Goal: Entertainment & Leisure: Consume media (video, audio)

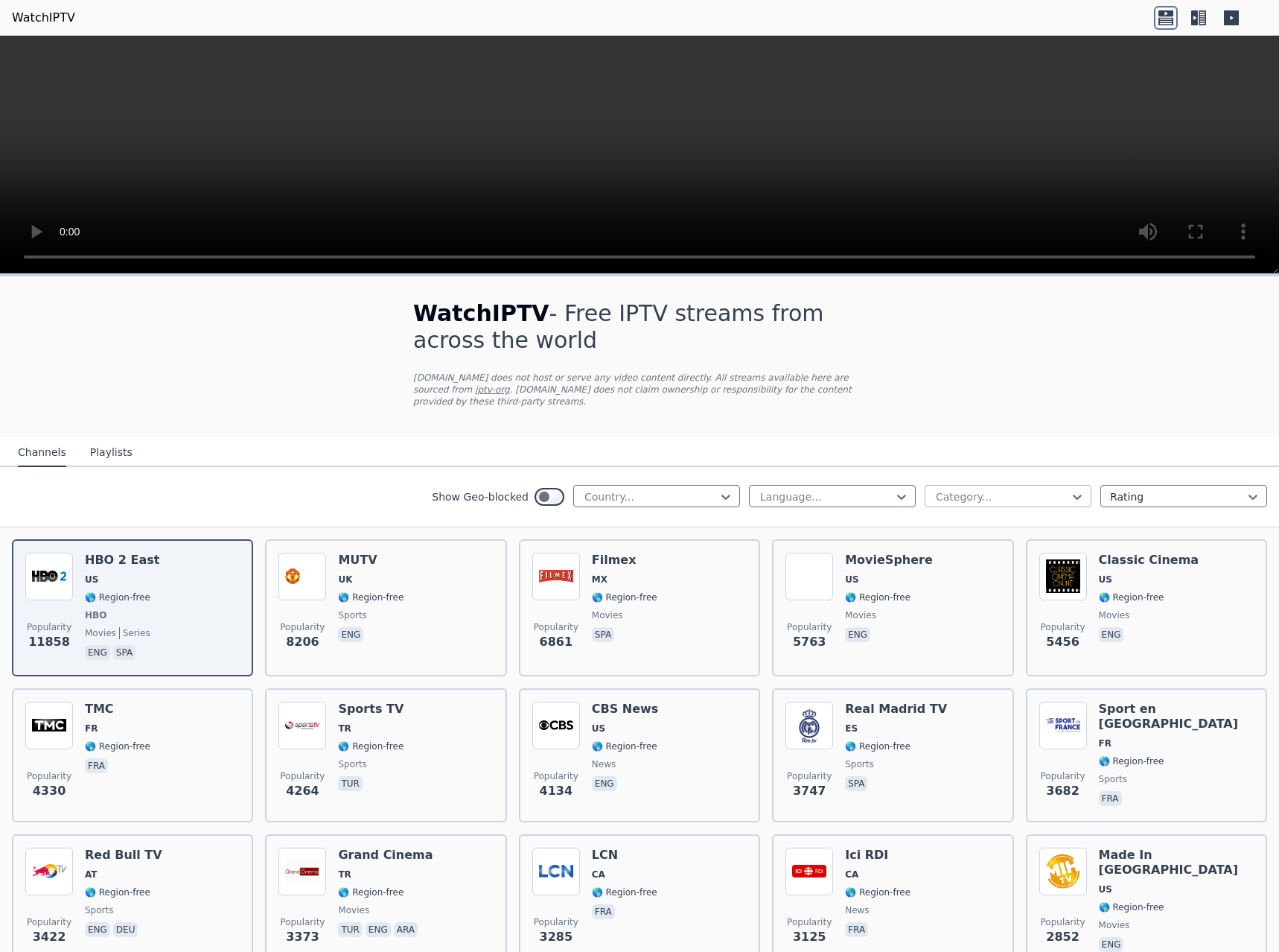
click at [995, 490] on div at bounding box center [1002, 497] width 135 height 15
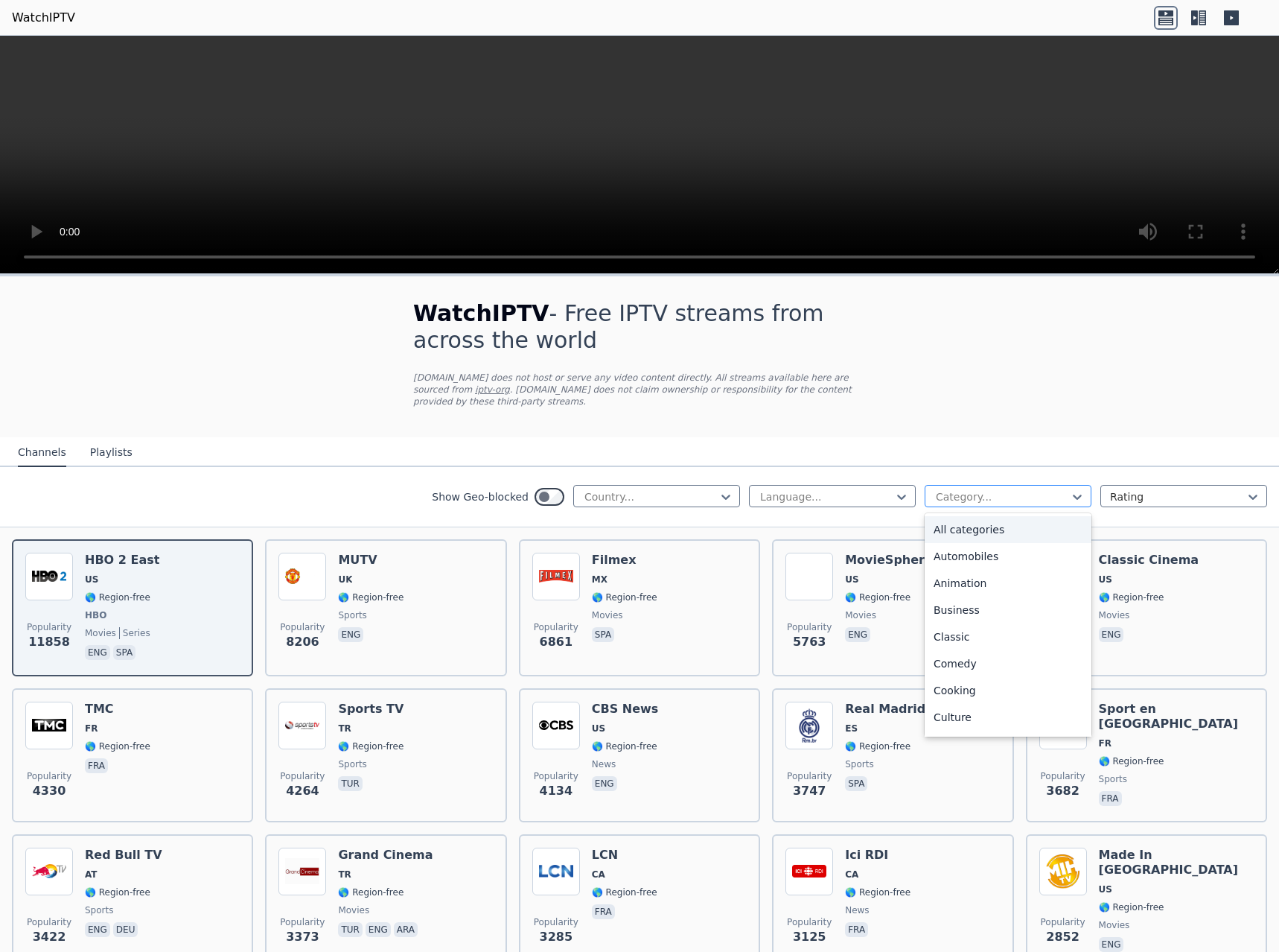
type input "*"
click at [953, 657] on div "Science" at bounding box center [1008, 666] width 167 height 27
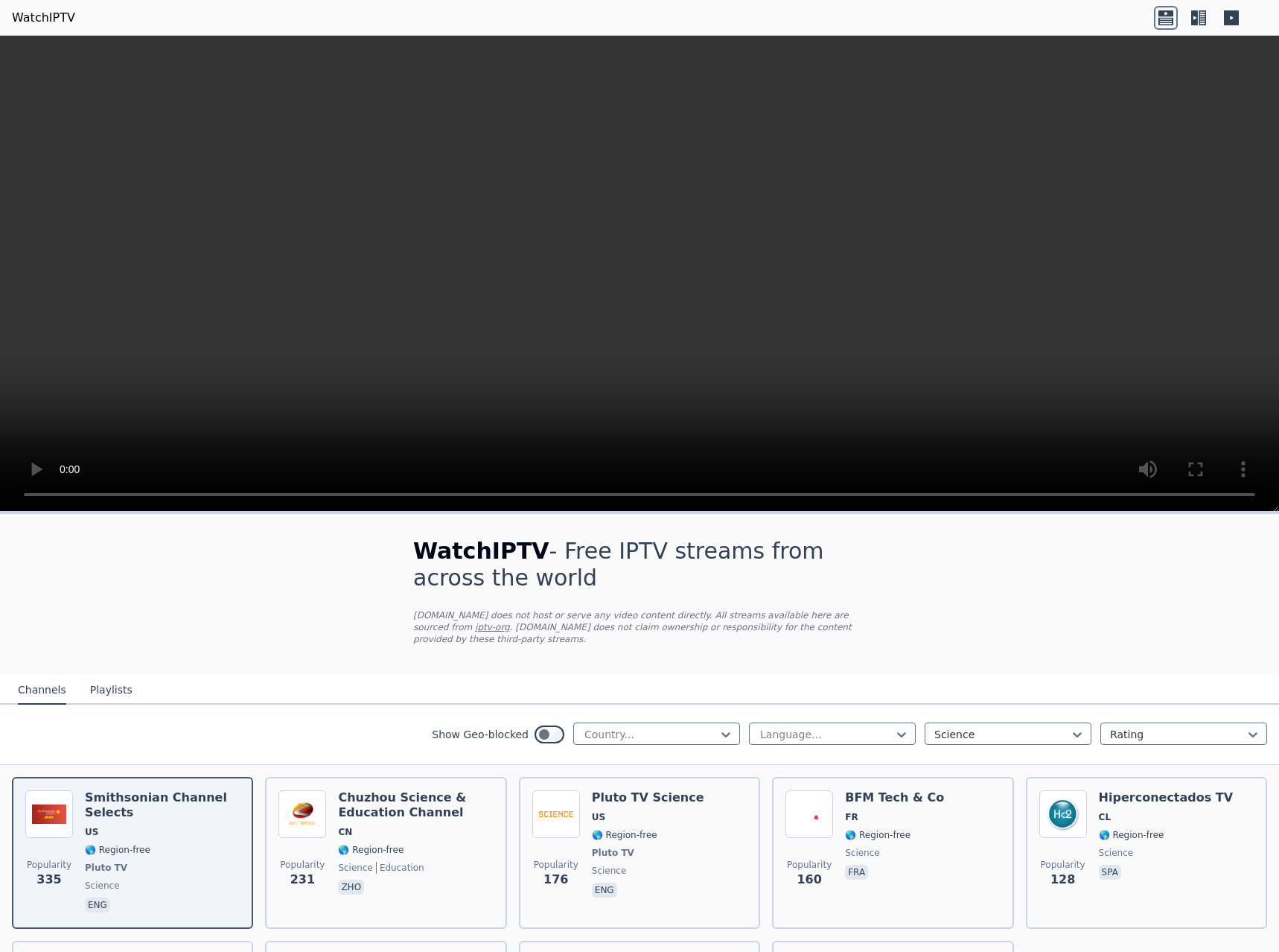
click at [602, 735] on div "Show Geo-blocked Country... Language... Science Rating" at bounding box center [639, 734] width 1279 height 60
click at [629, 727] on div at bounding box center [651, 734] width 135 height 15
type input "***"
click at [618, 781] on div "[GEOGRAPHIC_DATA]" at bounding box center [656, 794] width 167 height 27
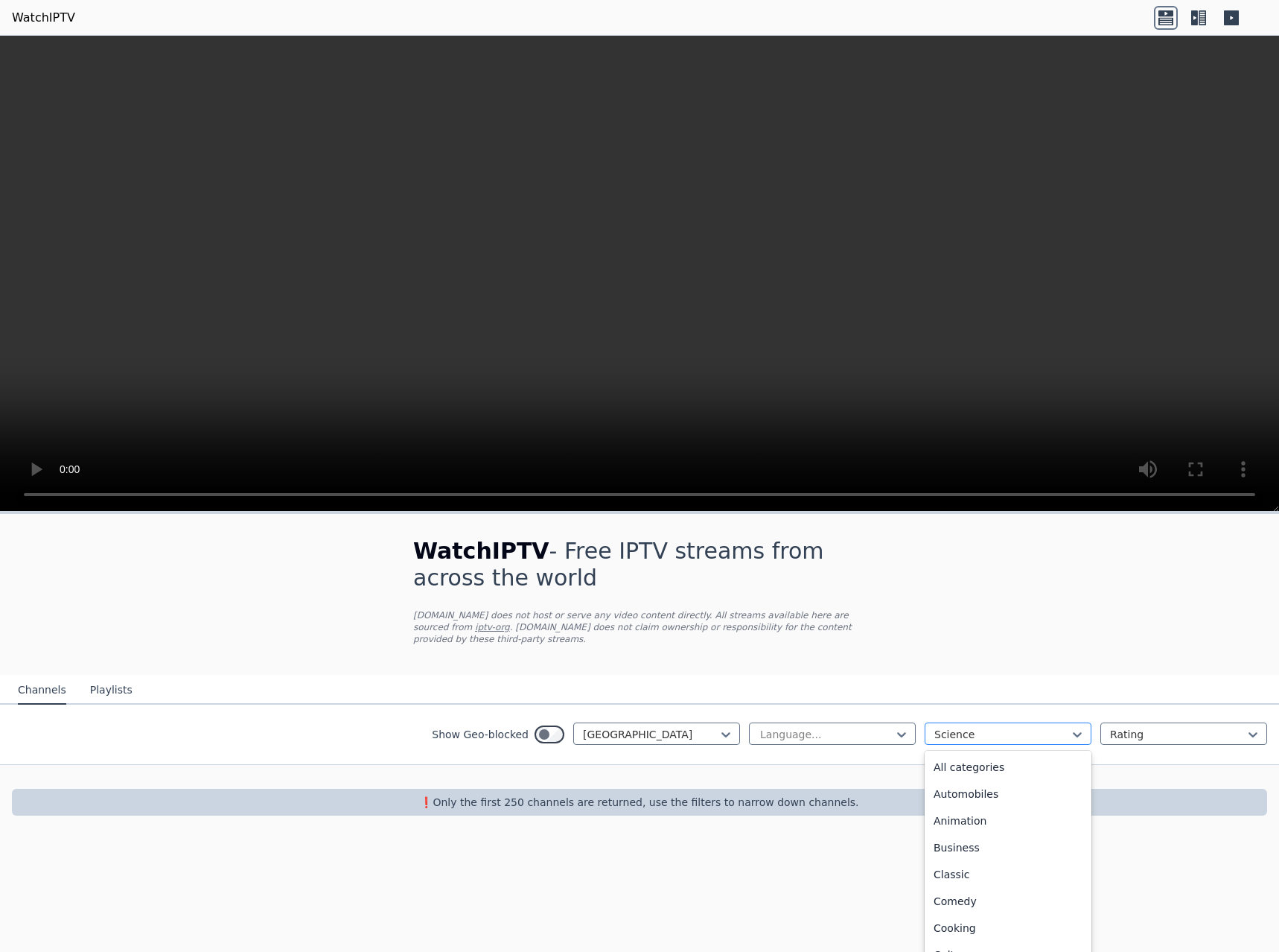
click at [1006, 727] on div at bounding box center [1002, 734] width 135 height 15
click at [1011, 766] on div "All categories" at bounding box center [1008, 767] width 167 height 27
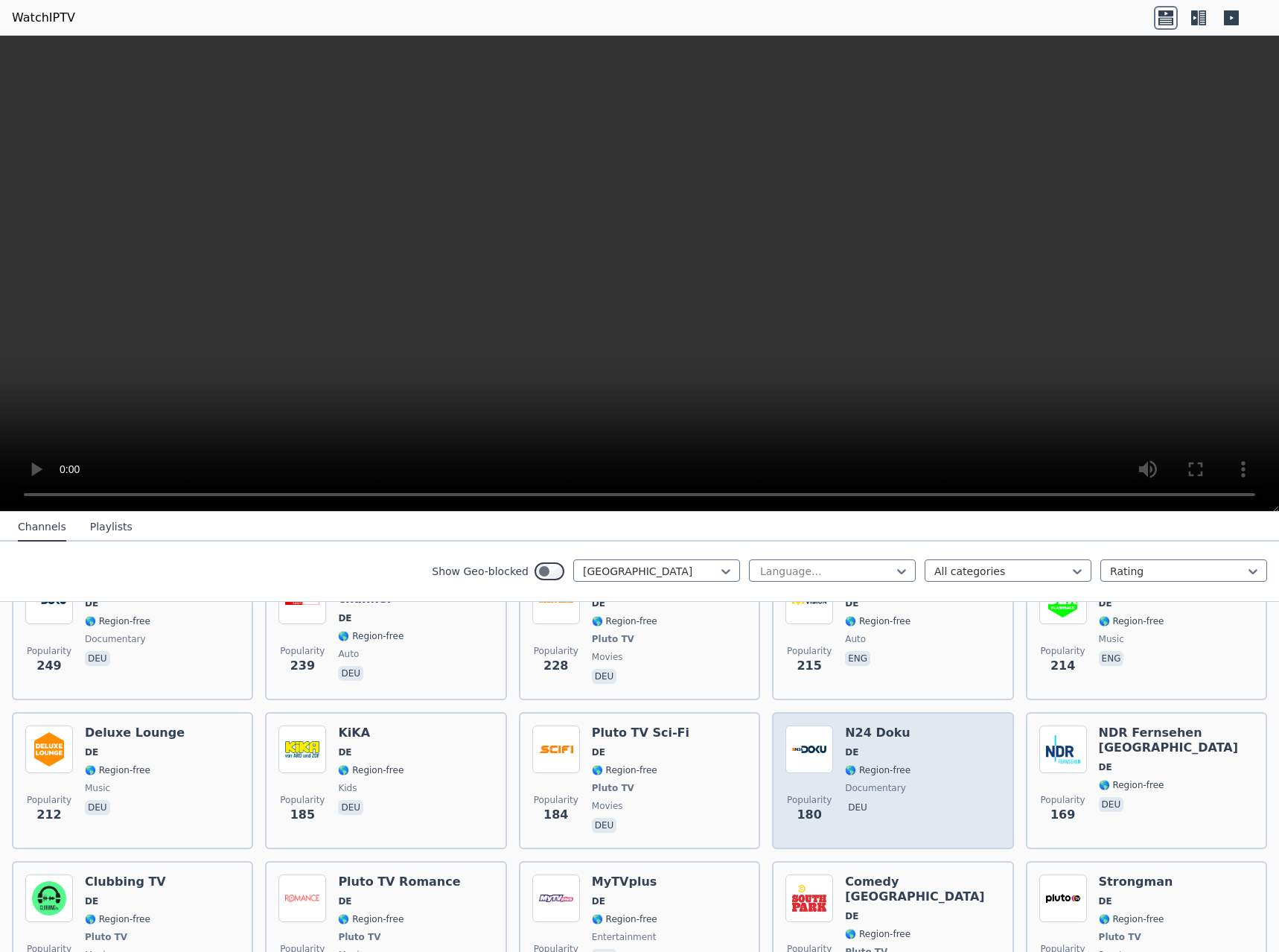
scroll to position [521, 0]
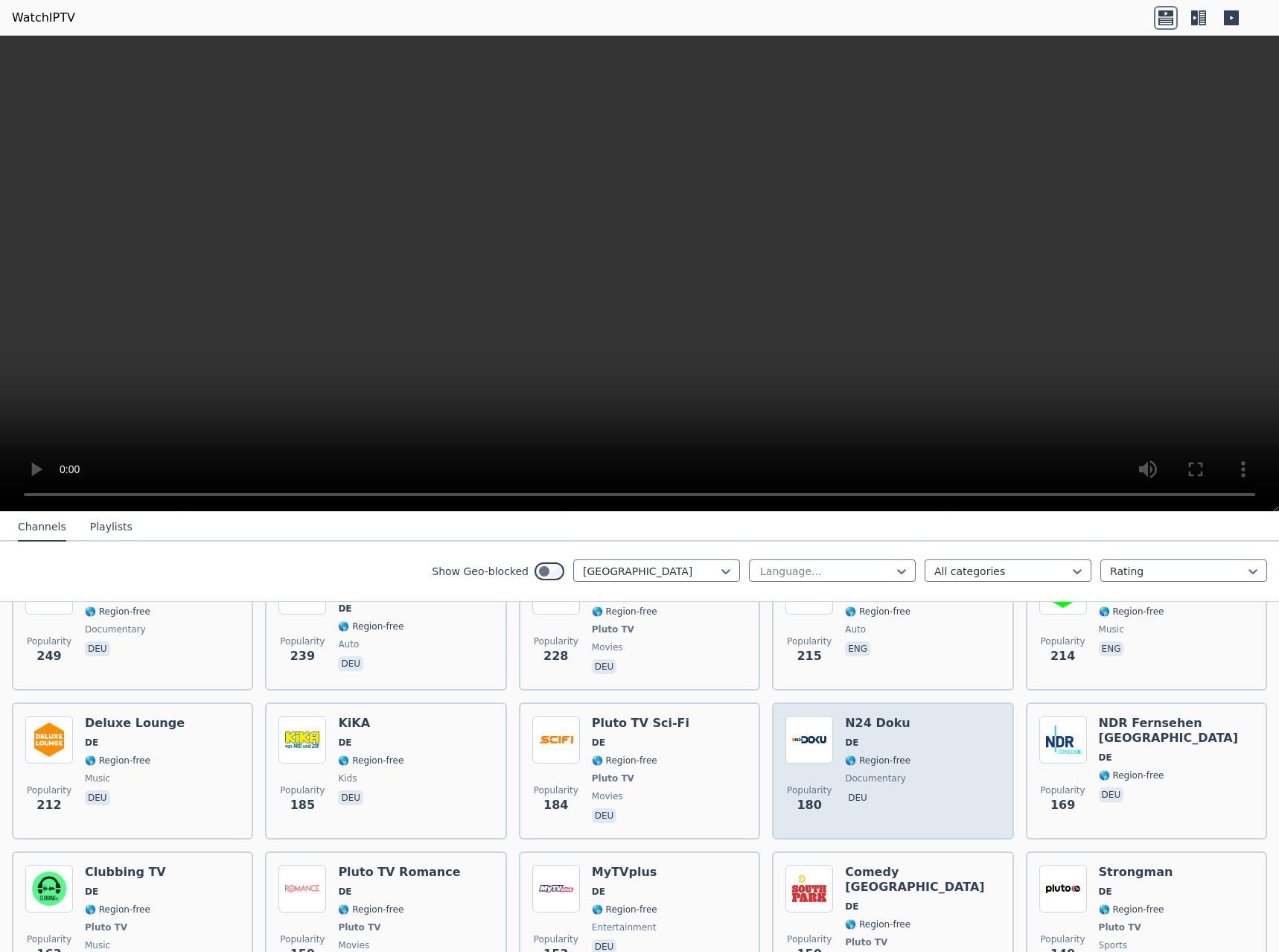
click at [805, 737] on img at bounding box center [809, 739] width 48 height 48
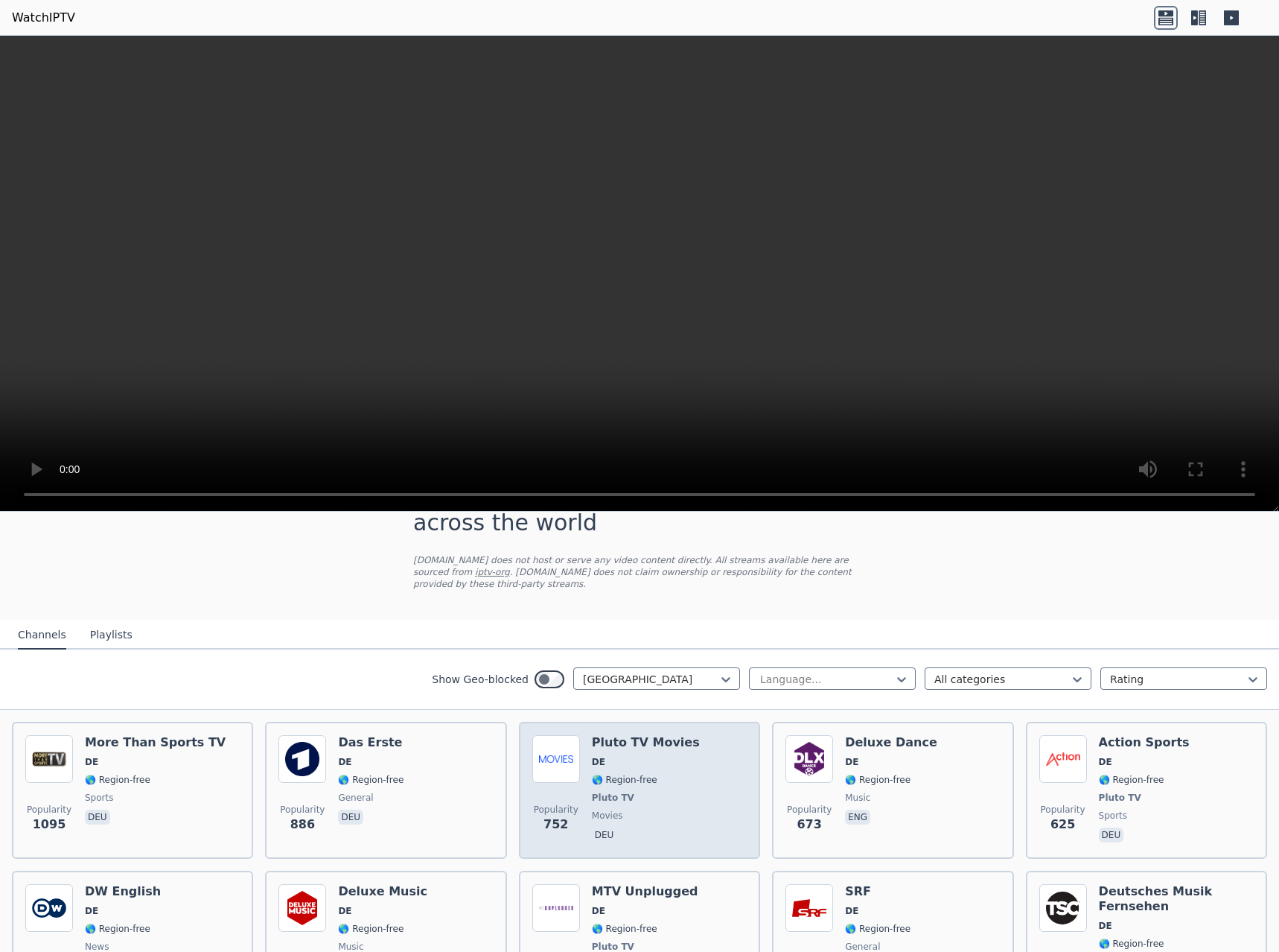
scroll to position [149, 0]
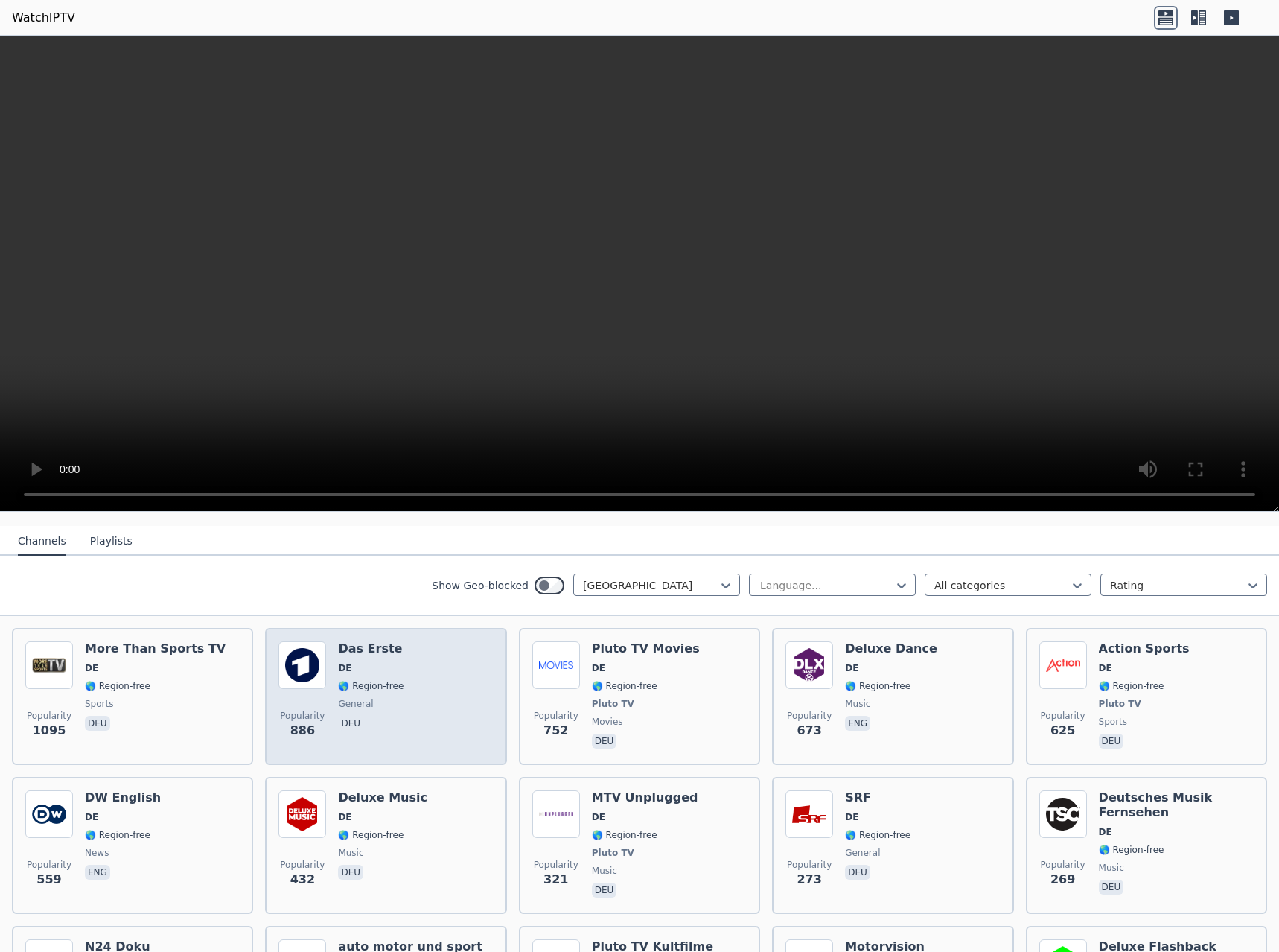
click at [406, 691] on div "Popularity 886 Das Erste DE 🌎 Region-free general deu" at bounding box center [386, 696] width 215 height 110
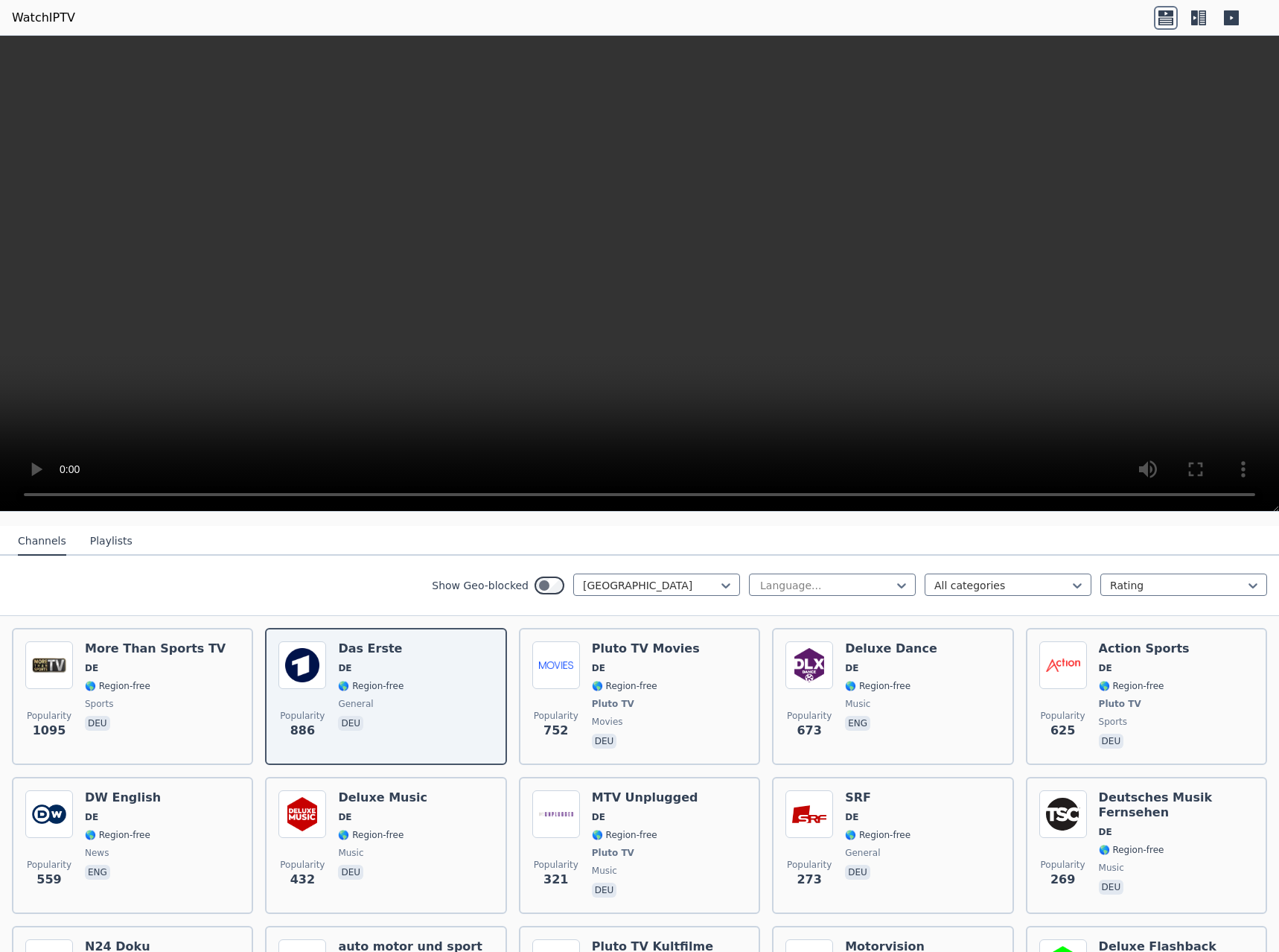
click at [658, 535] on nav "Channels Playlists" at bounding box center [639, 540] width 1279 height 30
click at [1174, 148] on video at bounding box center [639, 274] width 1279 height 476
click at [1165, 140] on video at bounding box center [639, 274] width 1279 height 476
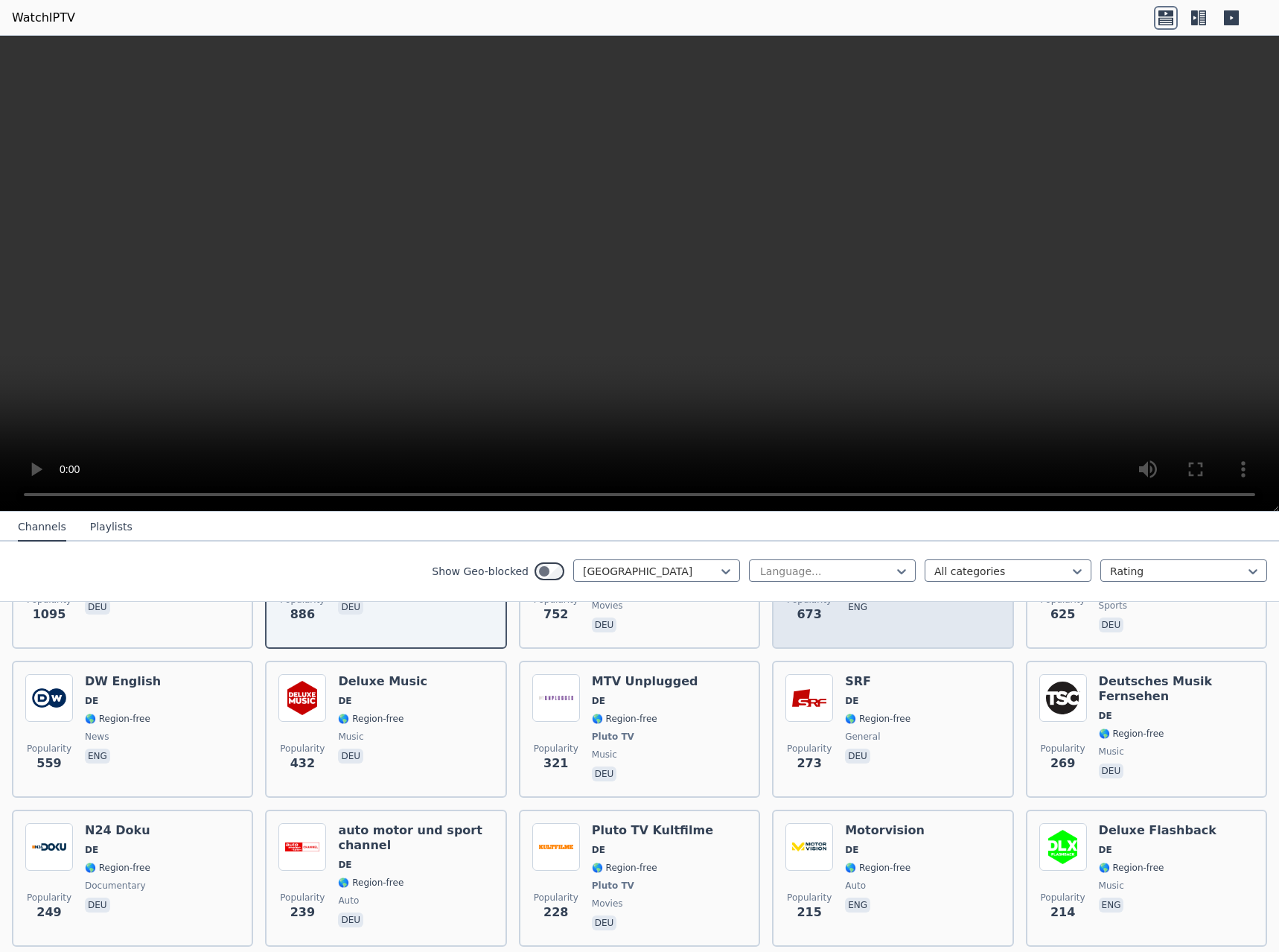
scroll to position [298, 0]
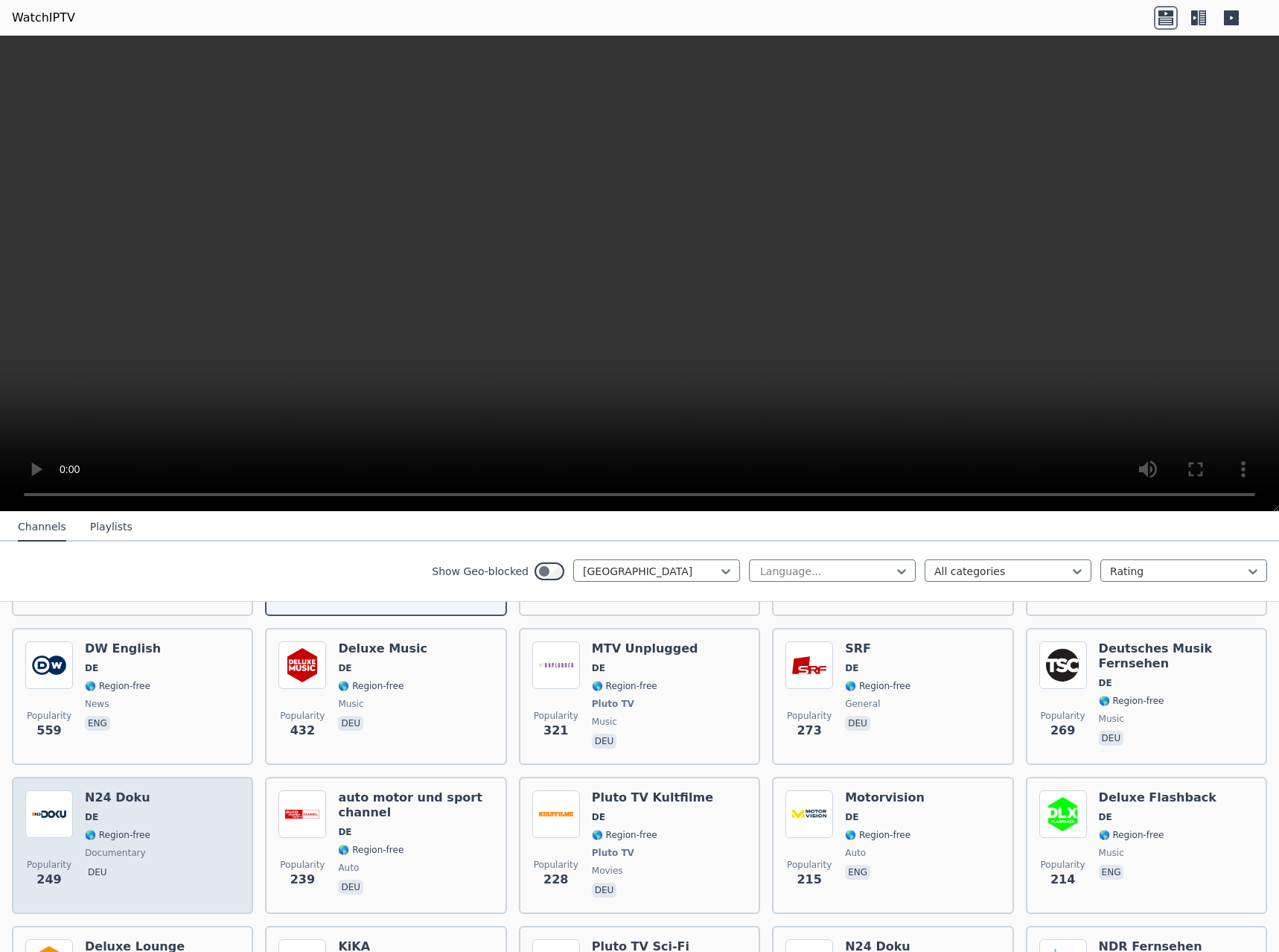
click at [126, 828] on span "🌎 Region-free" at bounding box center [117, 834] width 66 height 12
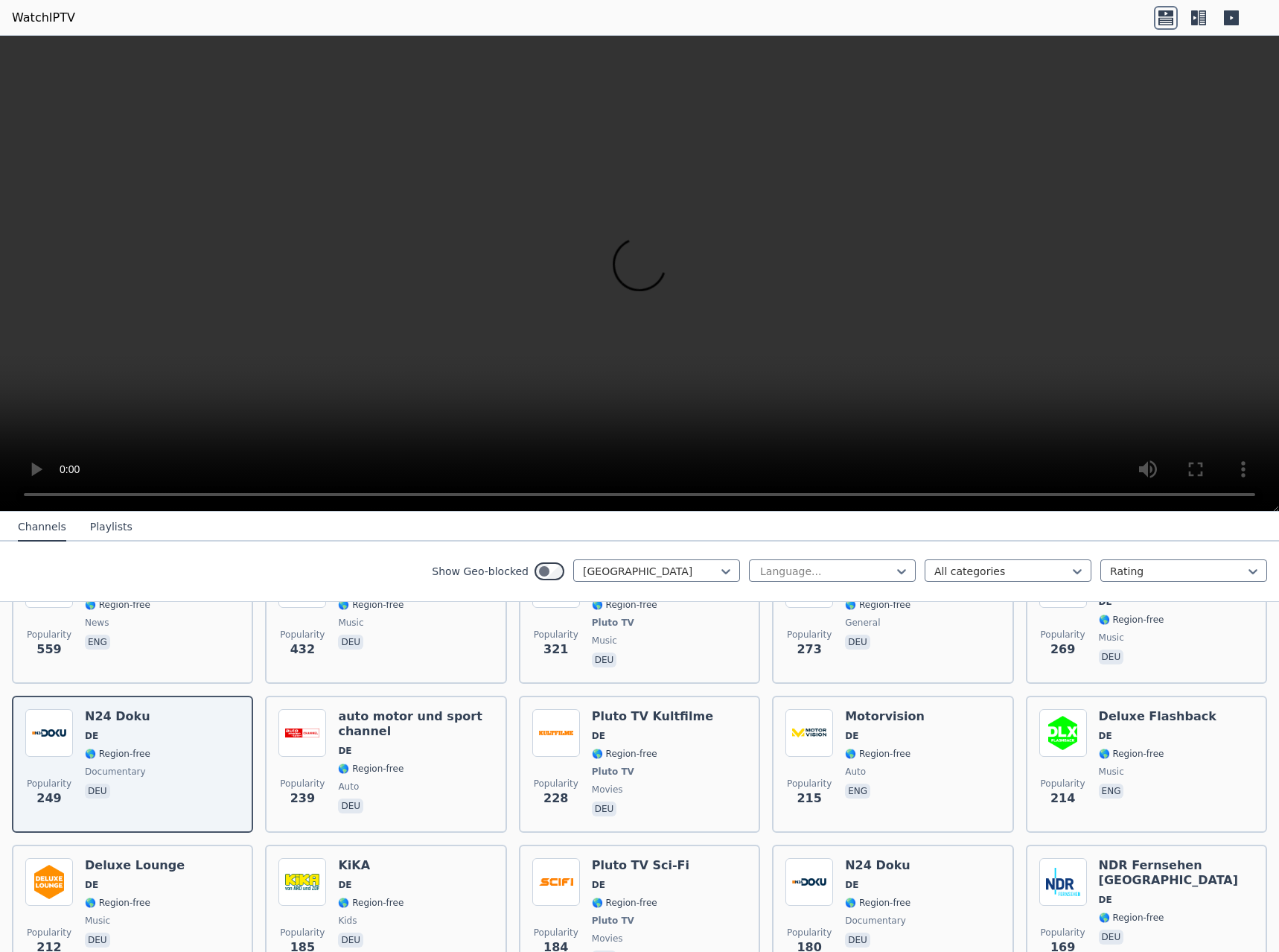
scroll to position [447, 0]
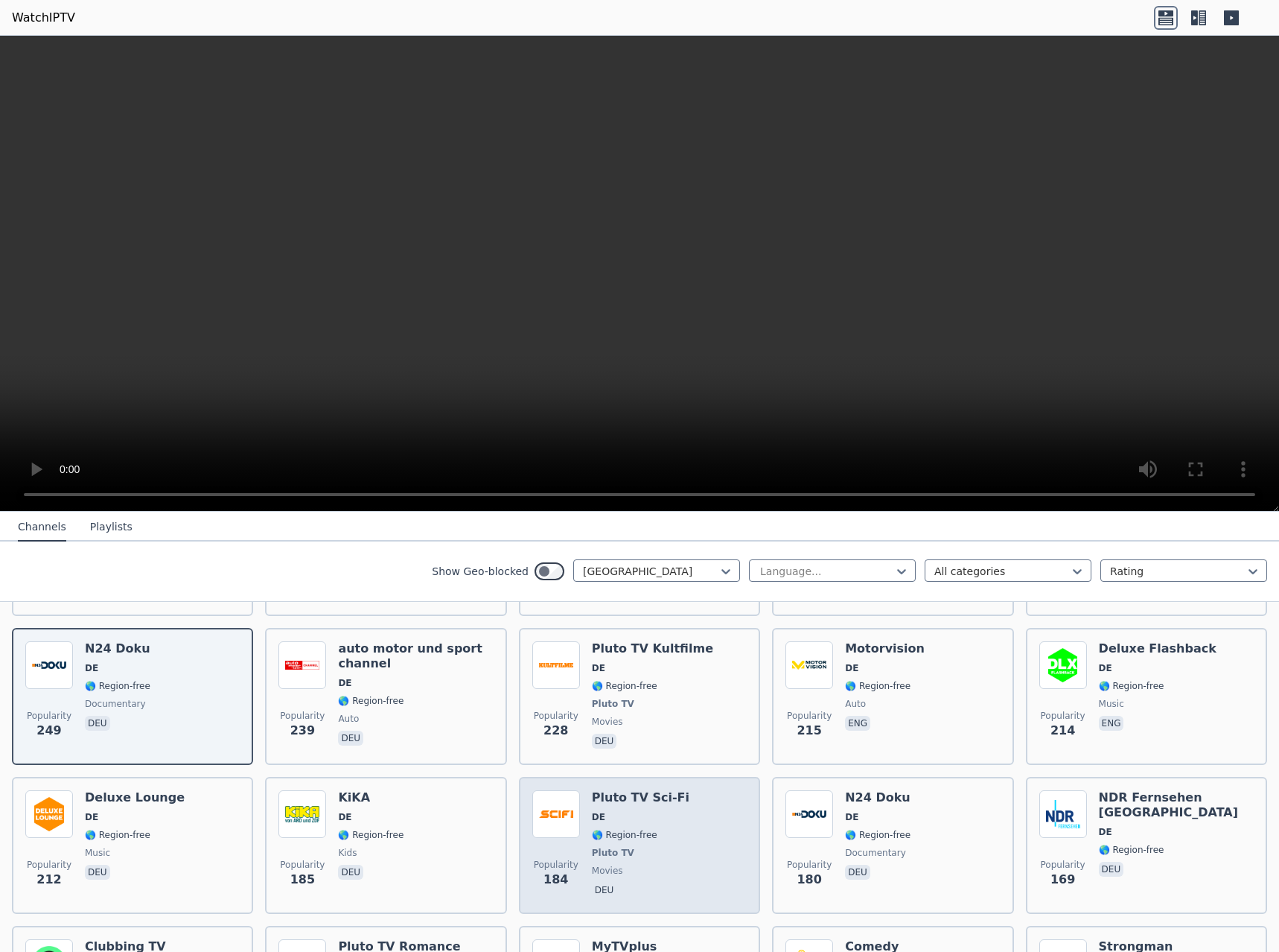
click at [689, 833] on div "Popularity 184 Pluto TV Sci-Fi DE 🌎 Region-free Pluto TV movies deu" at bounding box center [640, 845] width 215 height 110
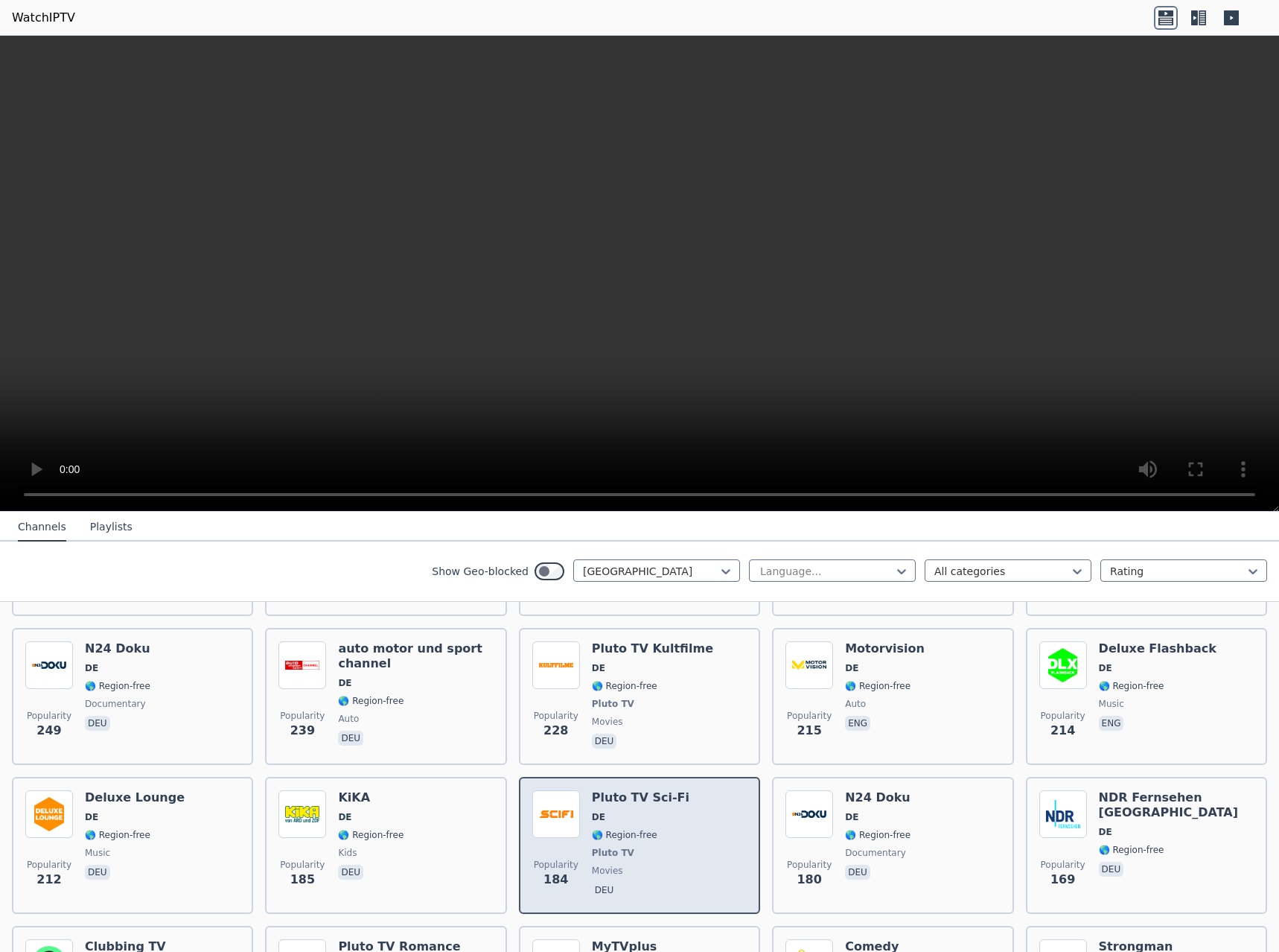
click at [644, 828] on span "🌎 Region-free" at bounding box center [625, 834] width 66 height 12
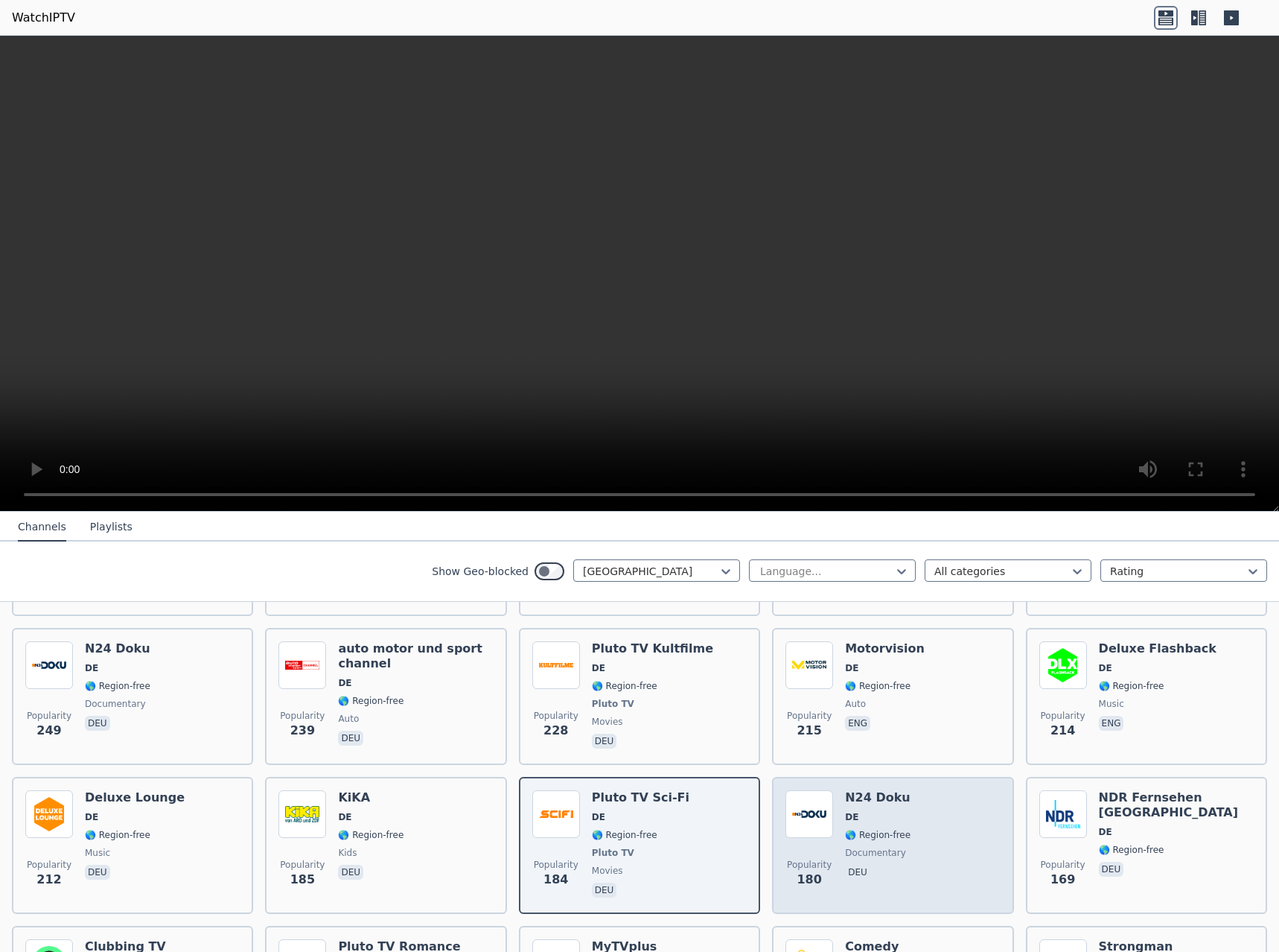
click at [911, 810] on div "Popularity 180 N24 Doku DE 🌎 Region-free documentary deu" at bounding box center [892, 845] width 215 height 110
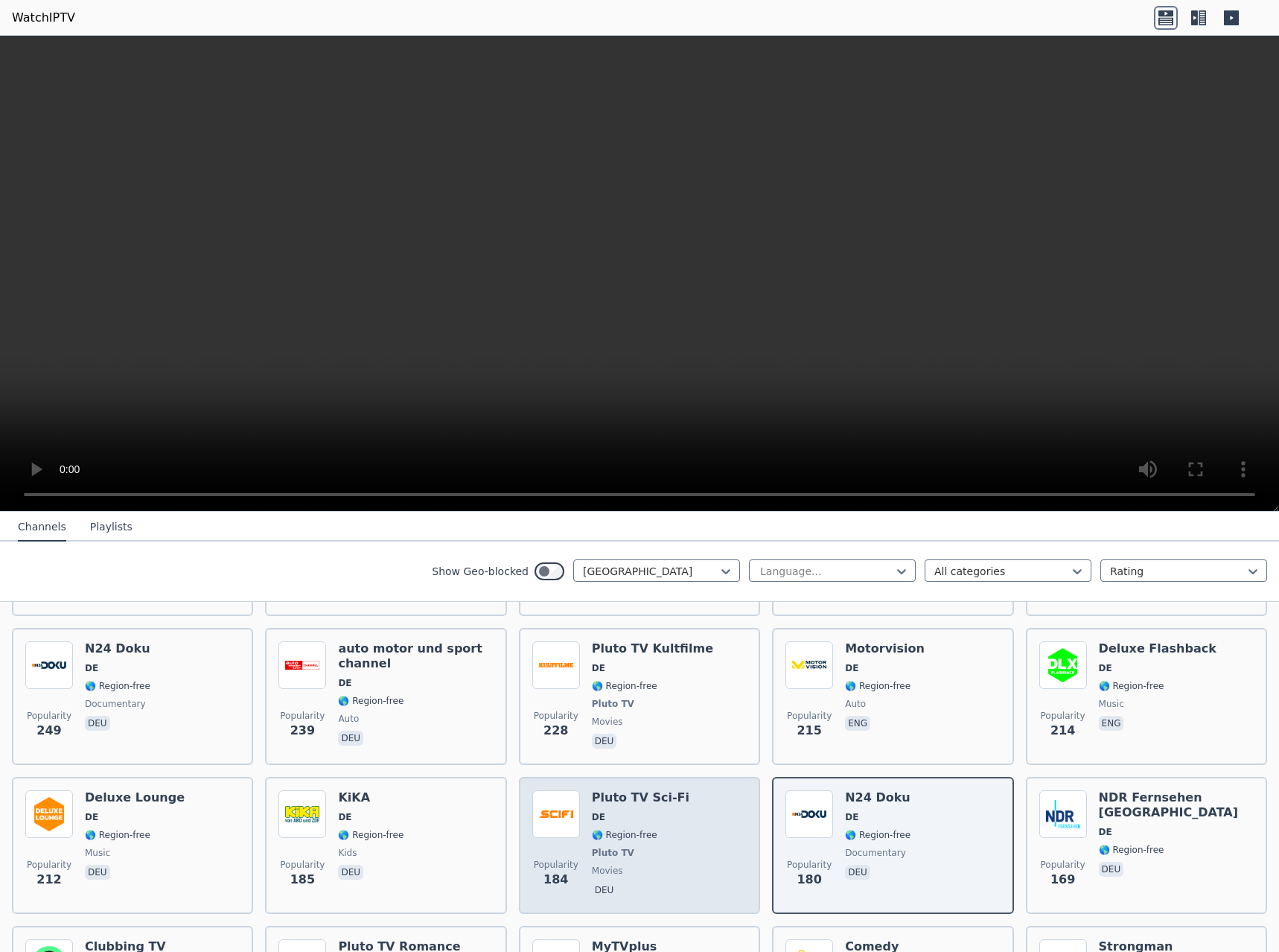
click at [714, 816] on div "Popularity 184 Pluto TV Sci-Fi DE 🌎 Region-free Pluto TV movies deu" at bounding box center [640, 845] width 215 height 110
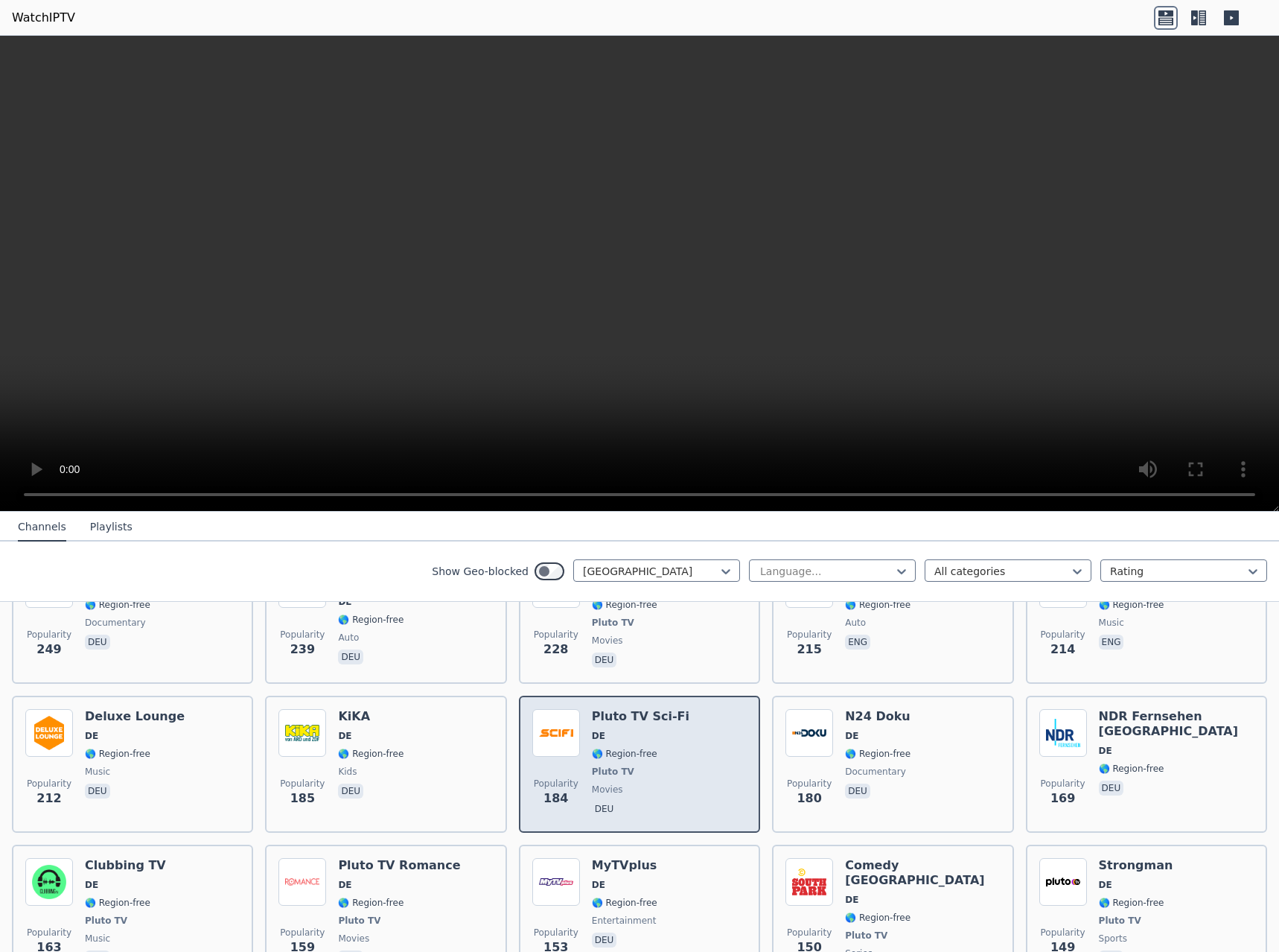
scroll to position [596, 0]
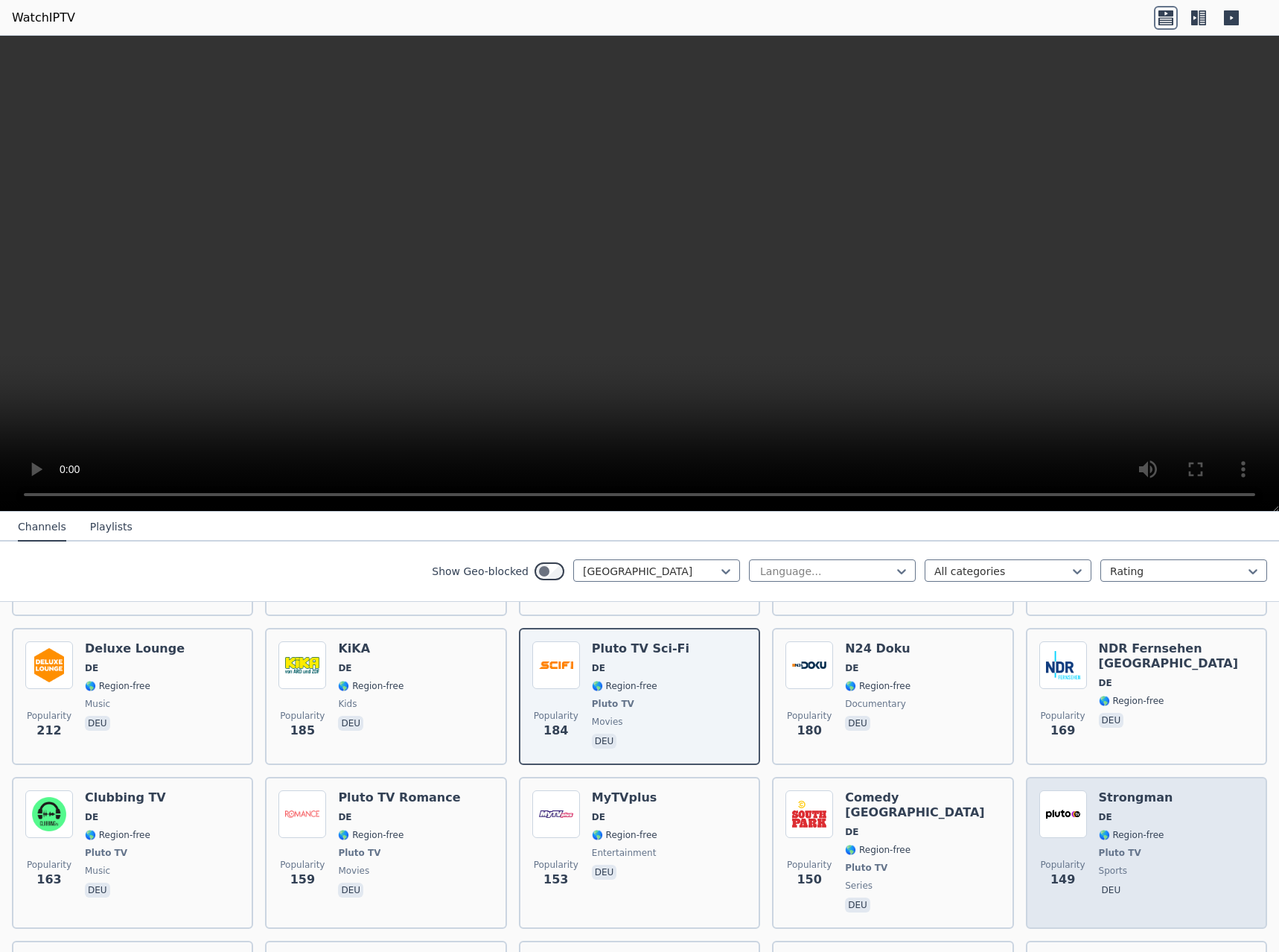
click at [1110, 811] on div "Strongman DE 🌎 Region-free Pluto TV sports deu" at bounding box center [1136, 852] width 75 height 125
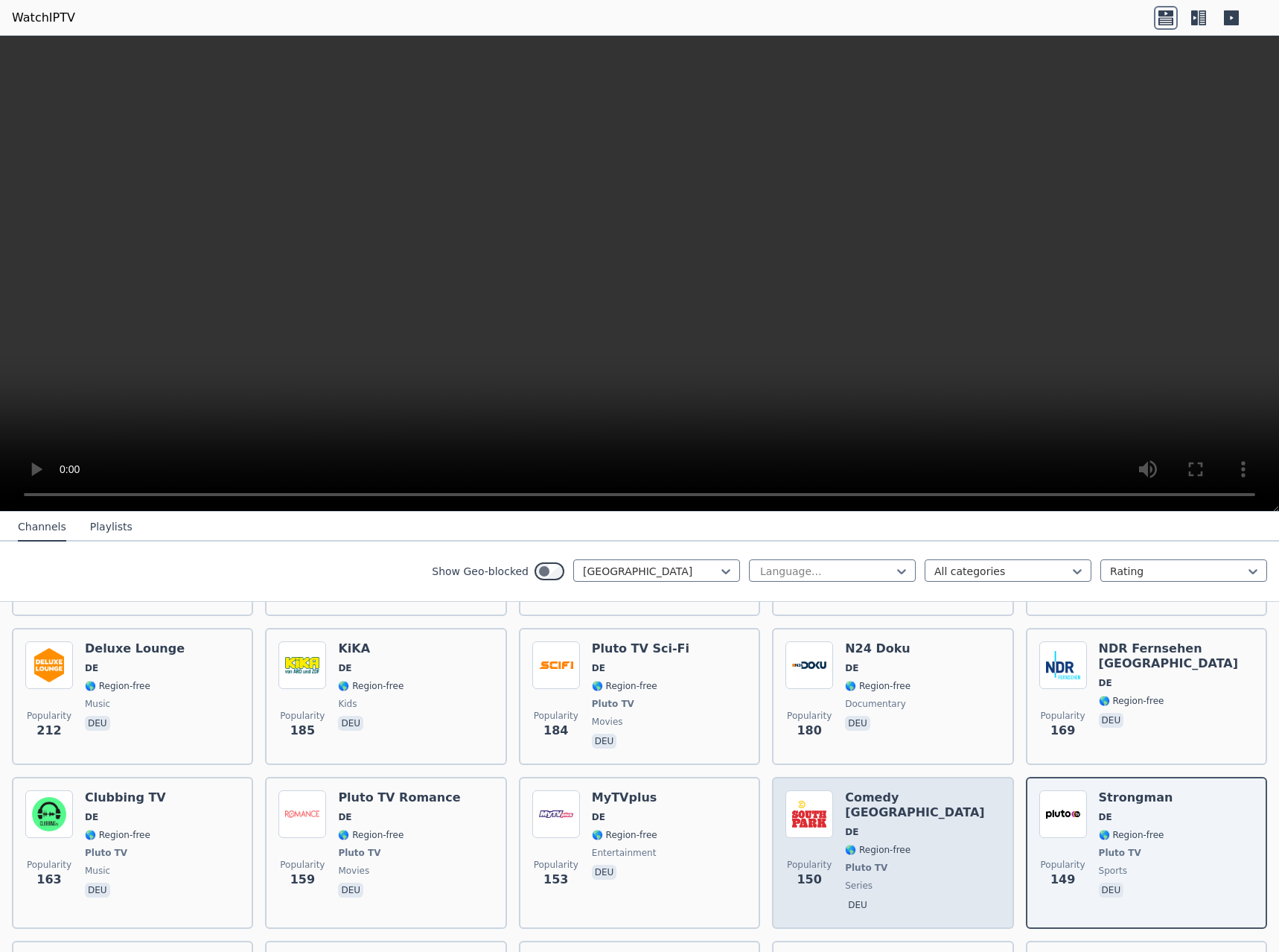
click at [916, 844] on span "🌎 Region-free" at bounding box center [923, 849] width 155 height 12
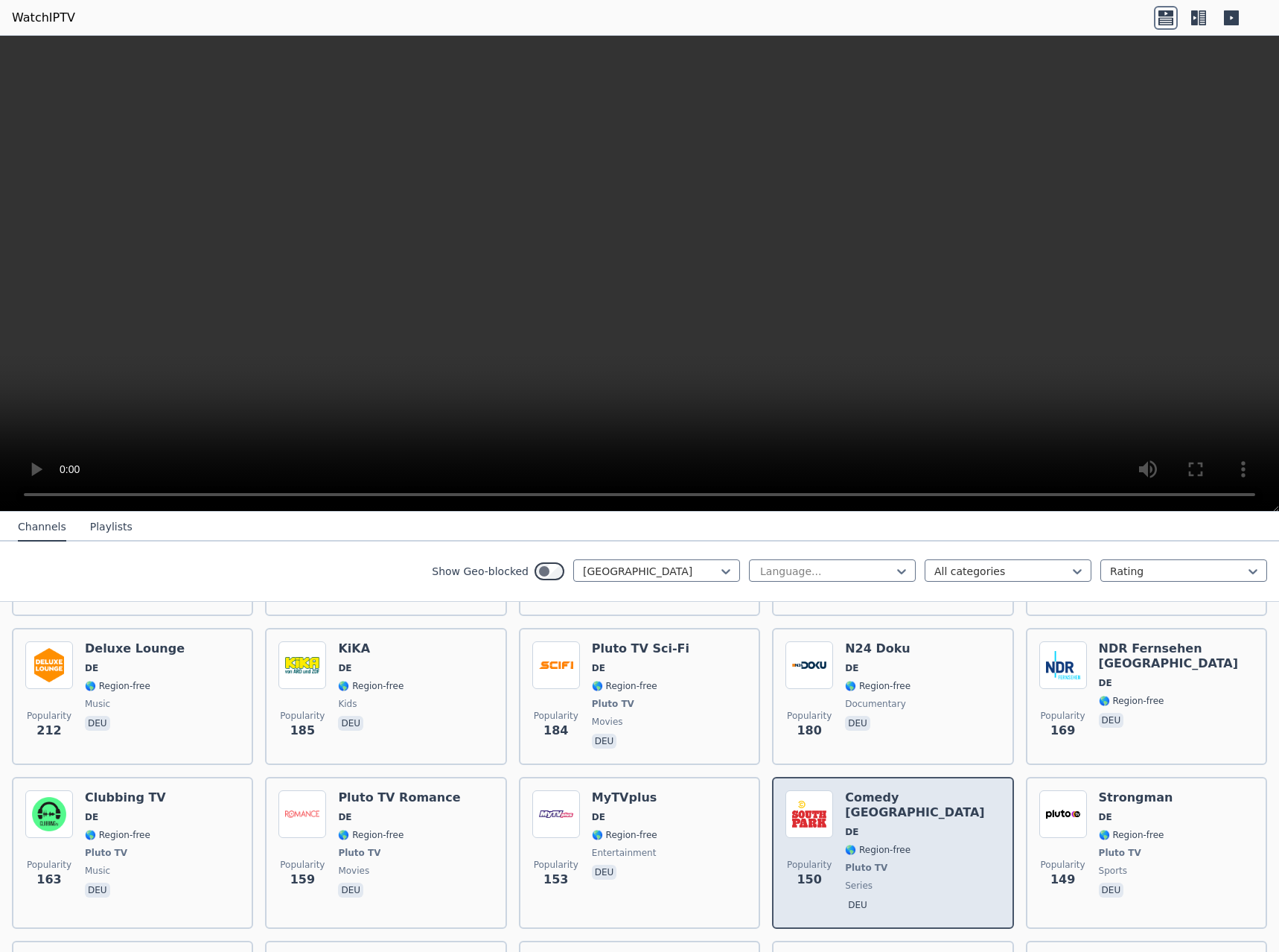
click at [916, 844] on span "🌎 Region-free" at bounding box center [923, 849] width 155 height 12
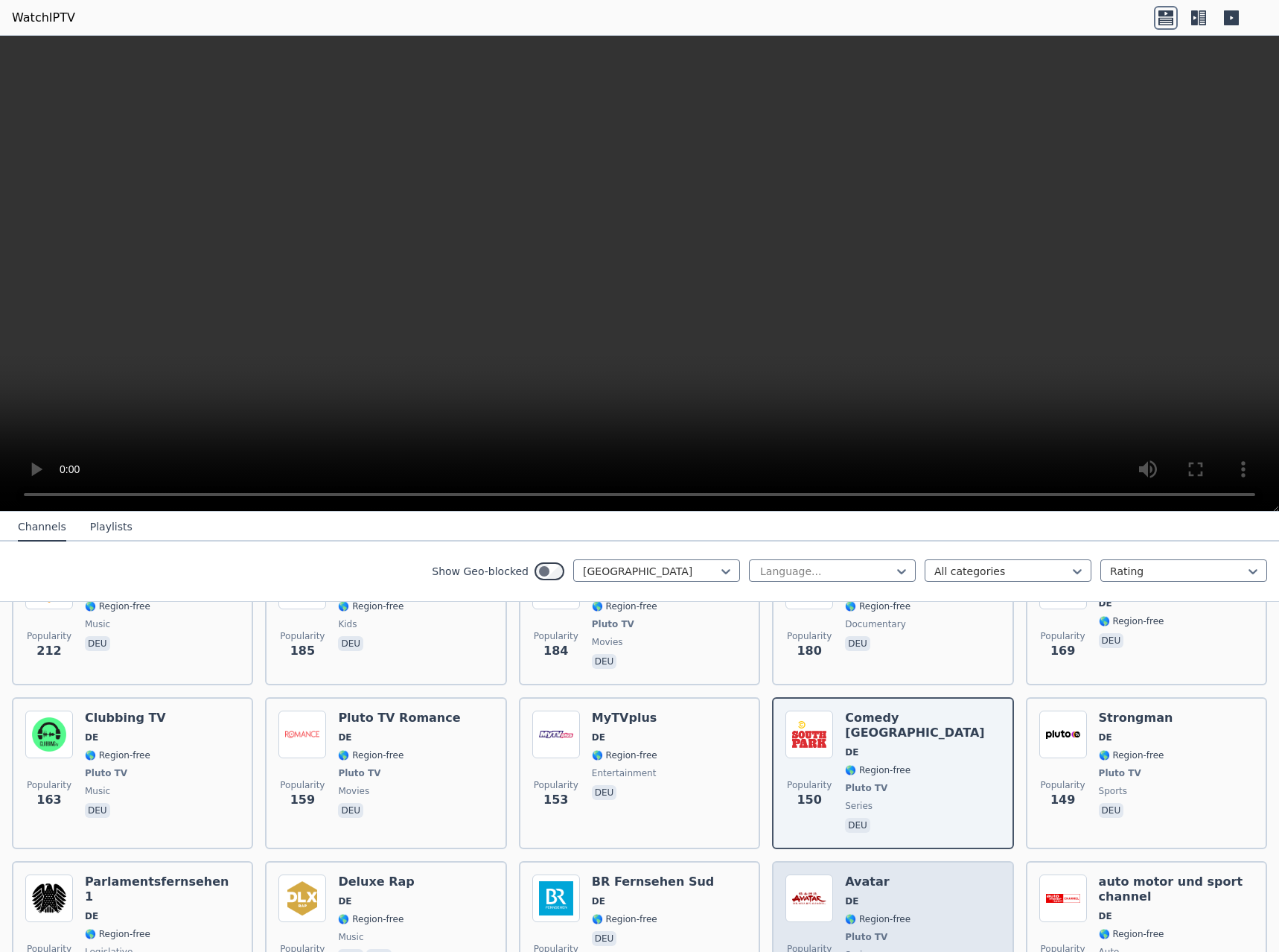
scroll to position [819, 0]
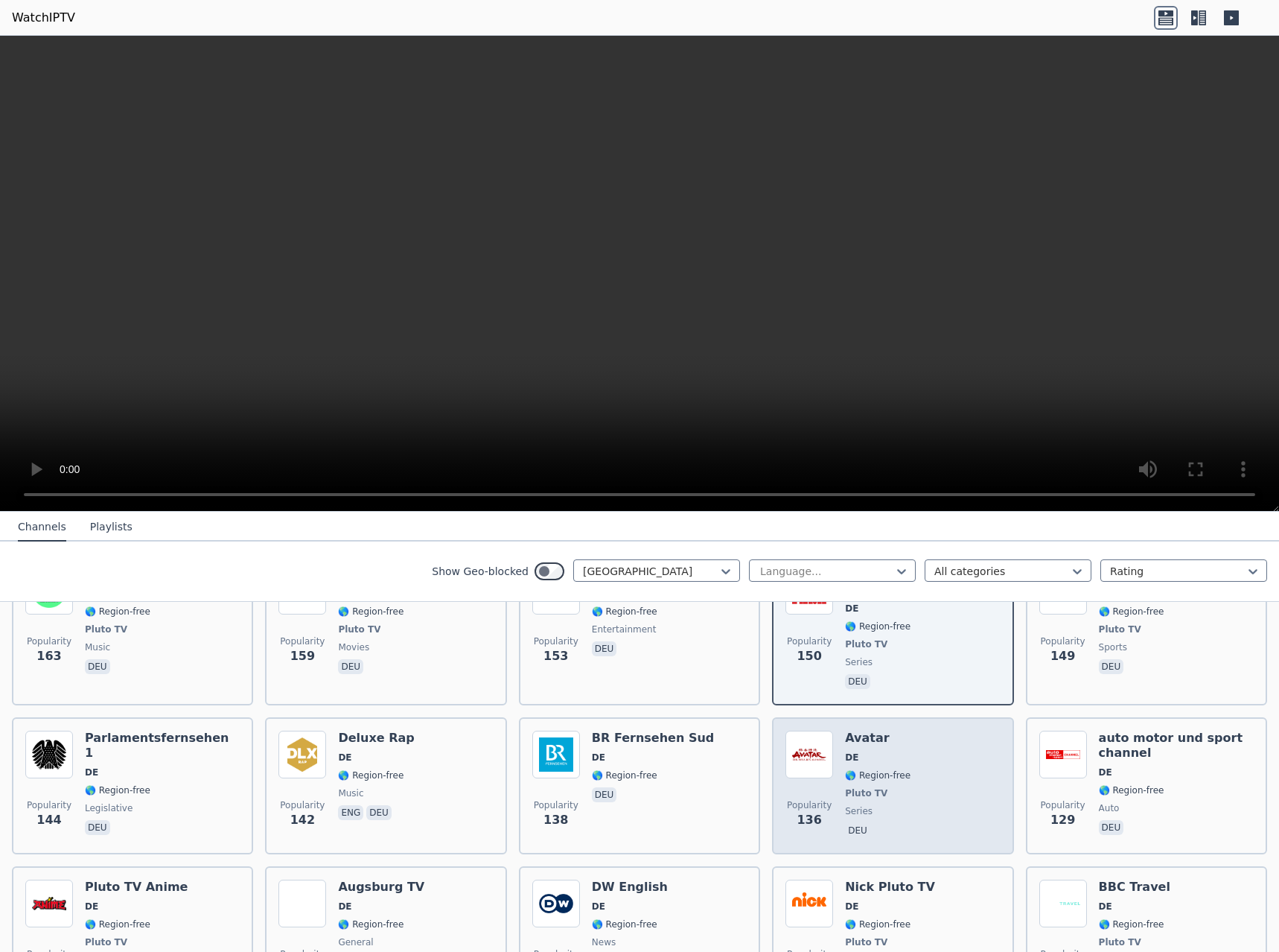
click at [923, 790] on div "Popularity 136 Avatar DE 🌎 Region-free Pluto TV series deu" at bounding box center [892, 785] width 215 height 110
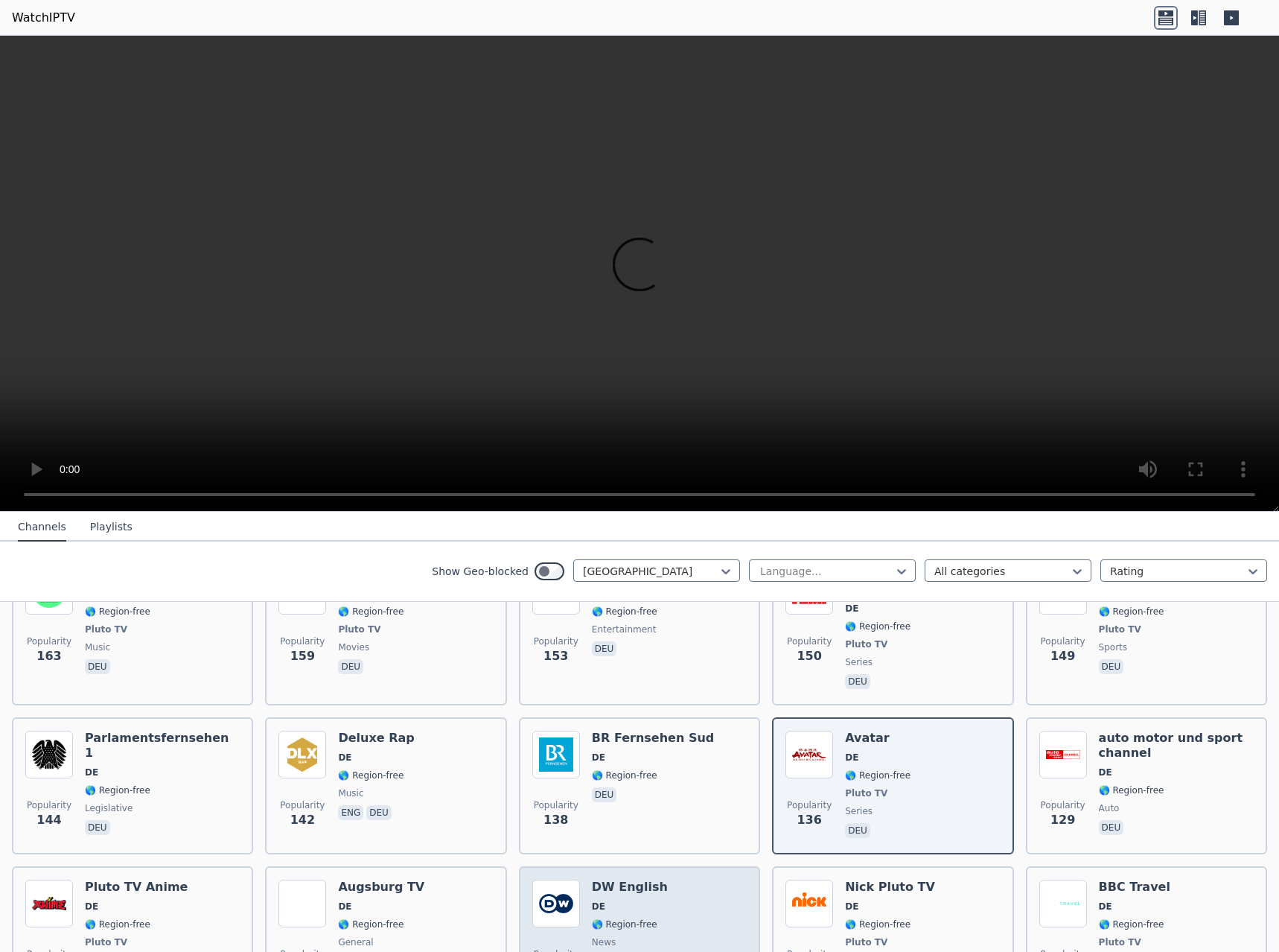
scroll to position [1042, 0]
